Goal: Check status: Check status

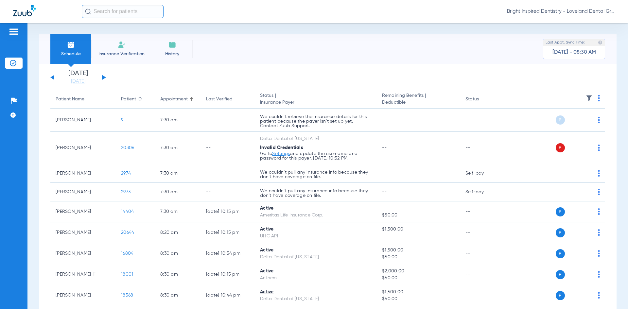
click at [104, 77] on button at bounding box center [104, 77] width 4 height 5
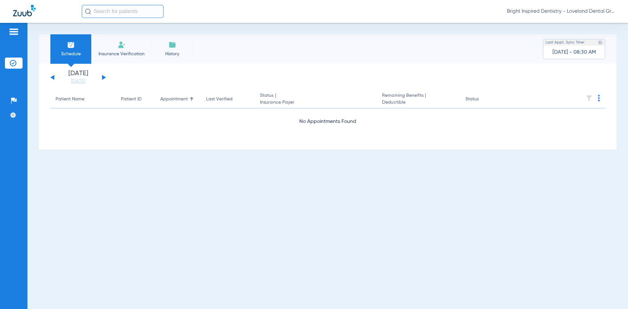
click at [104, 77] on button at bounding box center [104, 77] width 4 height 5
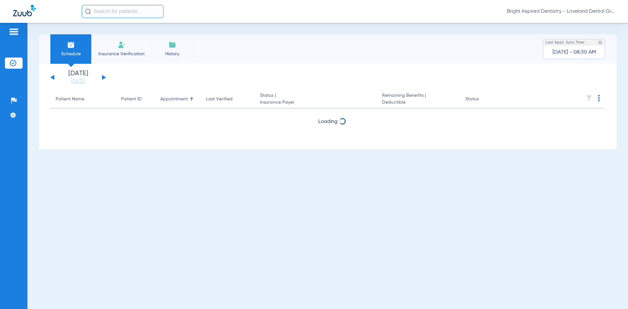
click at [104, 77] on button at bounding box center [104, 77] width 4 height 5
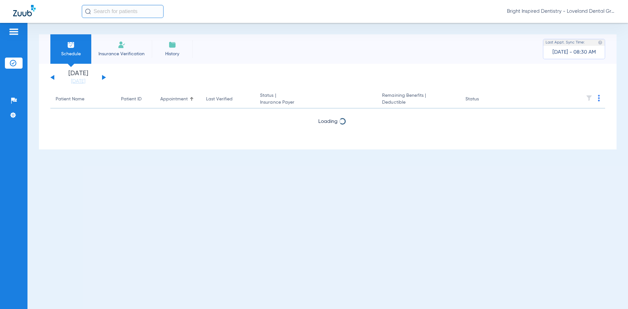
click at [104, 77] on button at bounding box center [104, 77] width 4 height 5
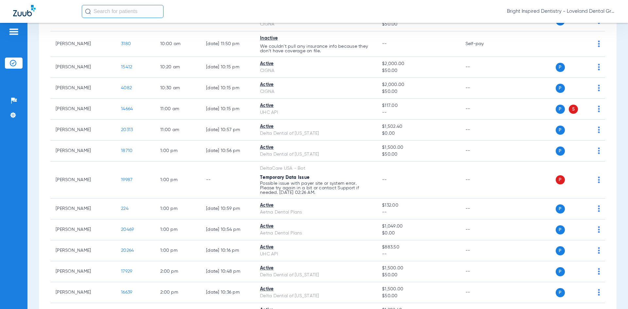
scroll to position [556, 0]
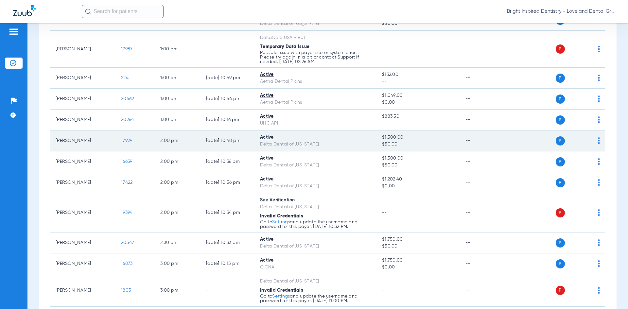
click at [128, 141] on span "17929" at bounding box center [126, 140] width 11 height 5
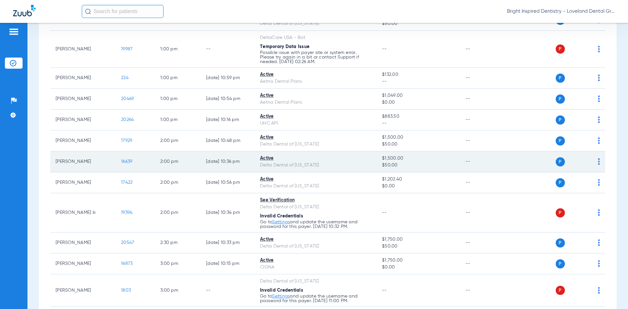
click at [126, 161] on span "16639" at bounding box center [126, 161] width 11 height 5
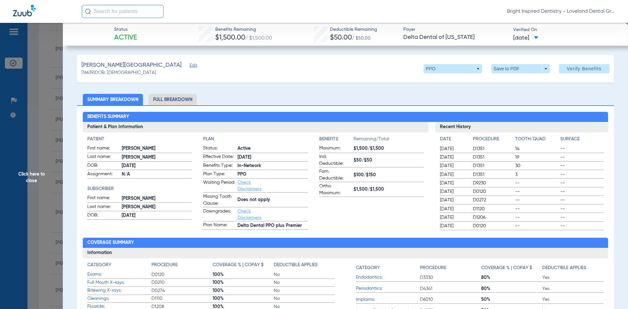
click at [31, 179] on span "Click here to close" at bounding box center [31, 177] width 63 height 309
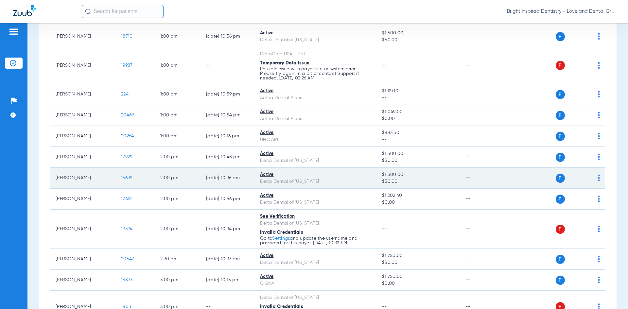
scroll to position [539, 0]
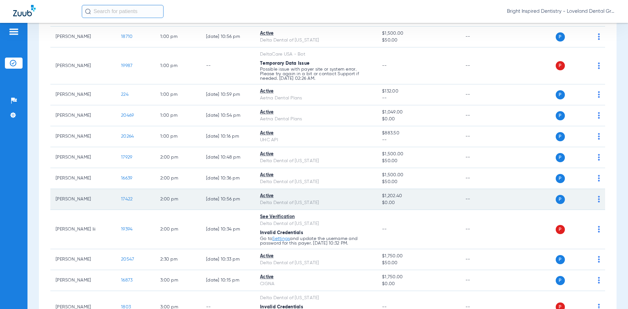
click at [128, 200] on span "17422" at bounding box center [126, 199] width 11 height 5
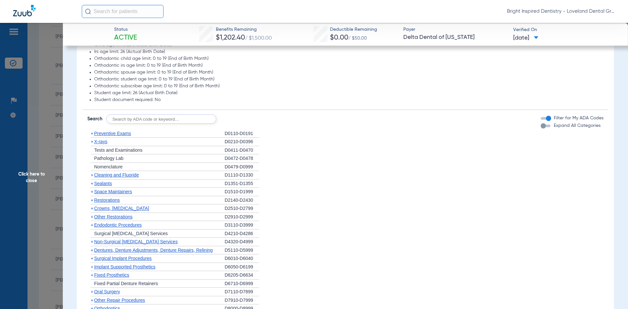
scroll to position [360, 0]
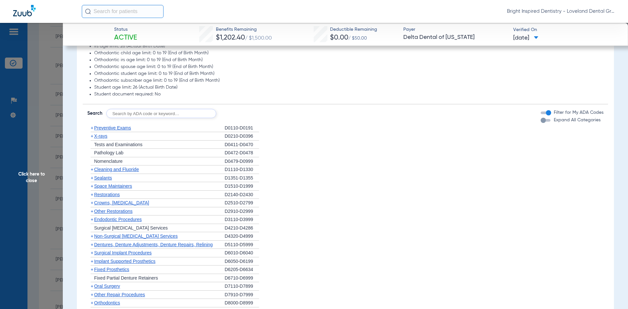
click at [104, 136] on span "X-rays" at bounding box center [100, 135] width 13 height 5
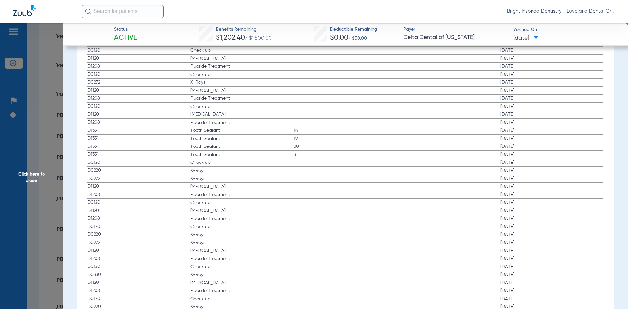
scroll to position [1145, 0]
click at [40, 173] on span "Click here to close" at bounding box center [31, 177] width 63 height 309
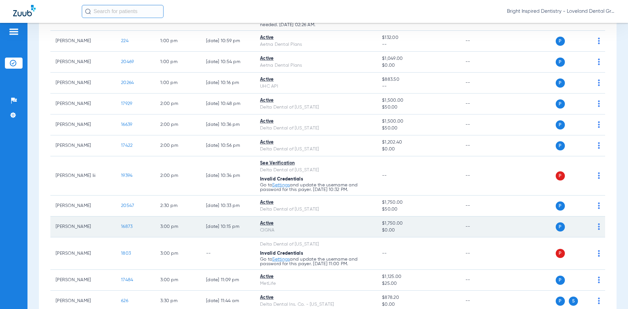
scroll to position [637, 0]
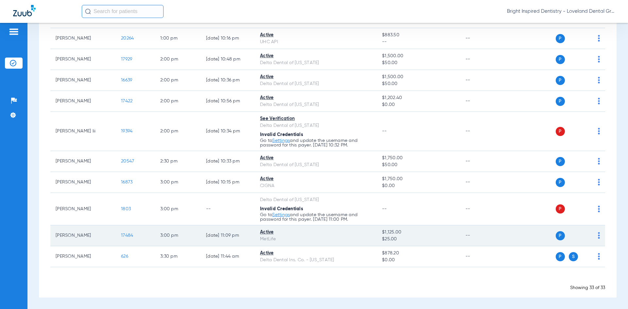
click at [130, 236] on span "17484" at bounding box center [127, 235] width 12 height 5
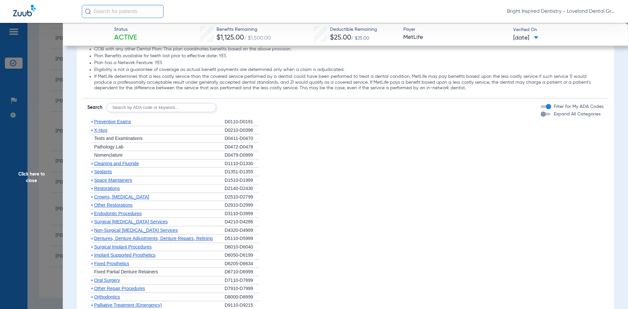
scroll to position [493, 0]
